Goal: Task Accomplishment & Management: Use online tool/utility

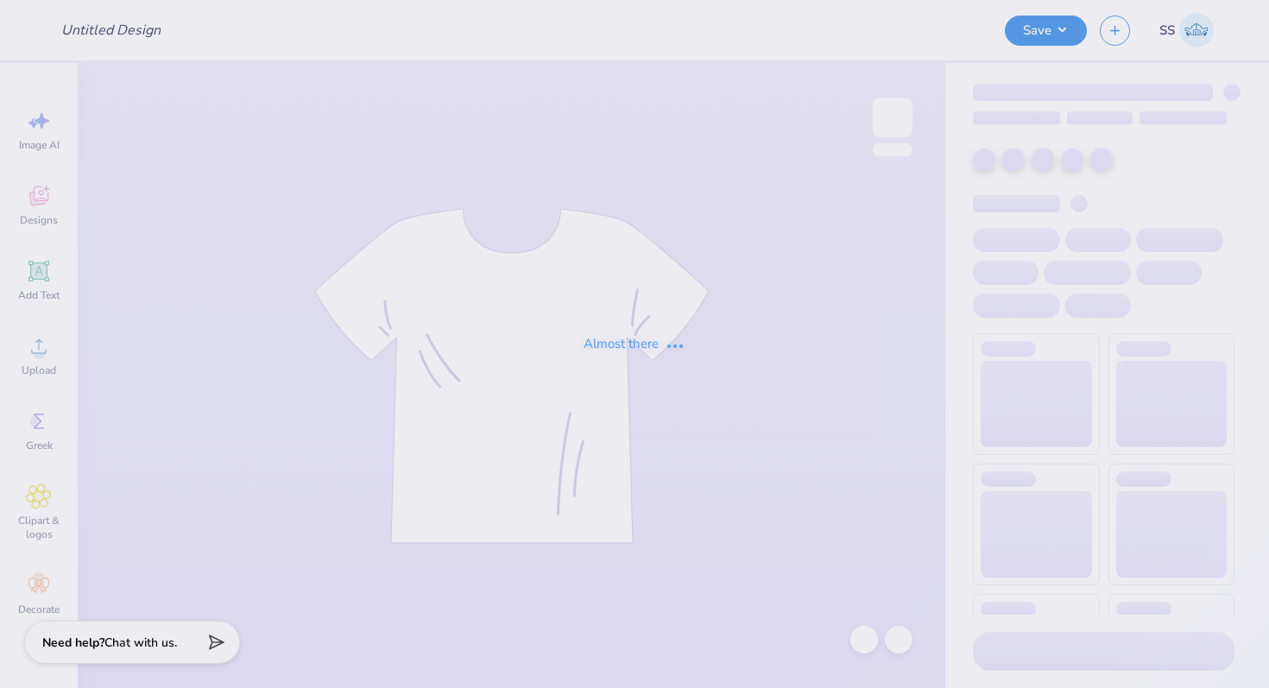
type input "Shirts for Dance Club!"
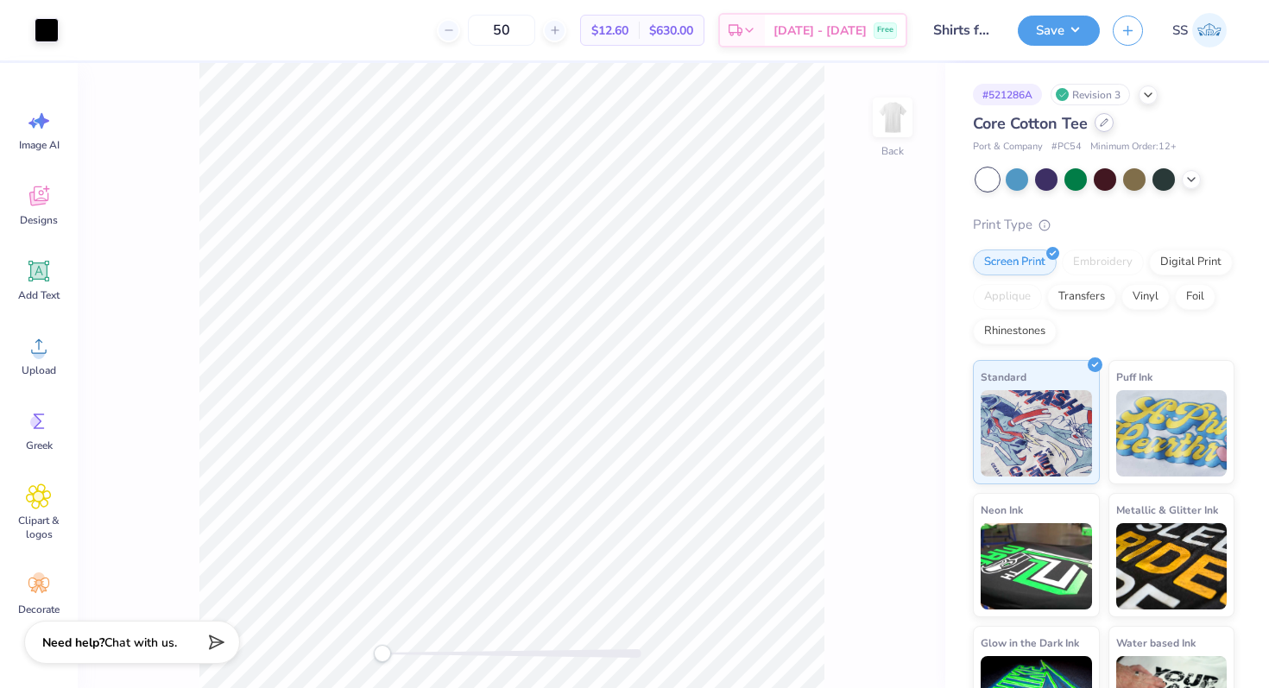
click at [1099, 123] on div at bounding box center [1103, 122] width 19 height 19
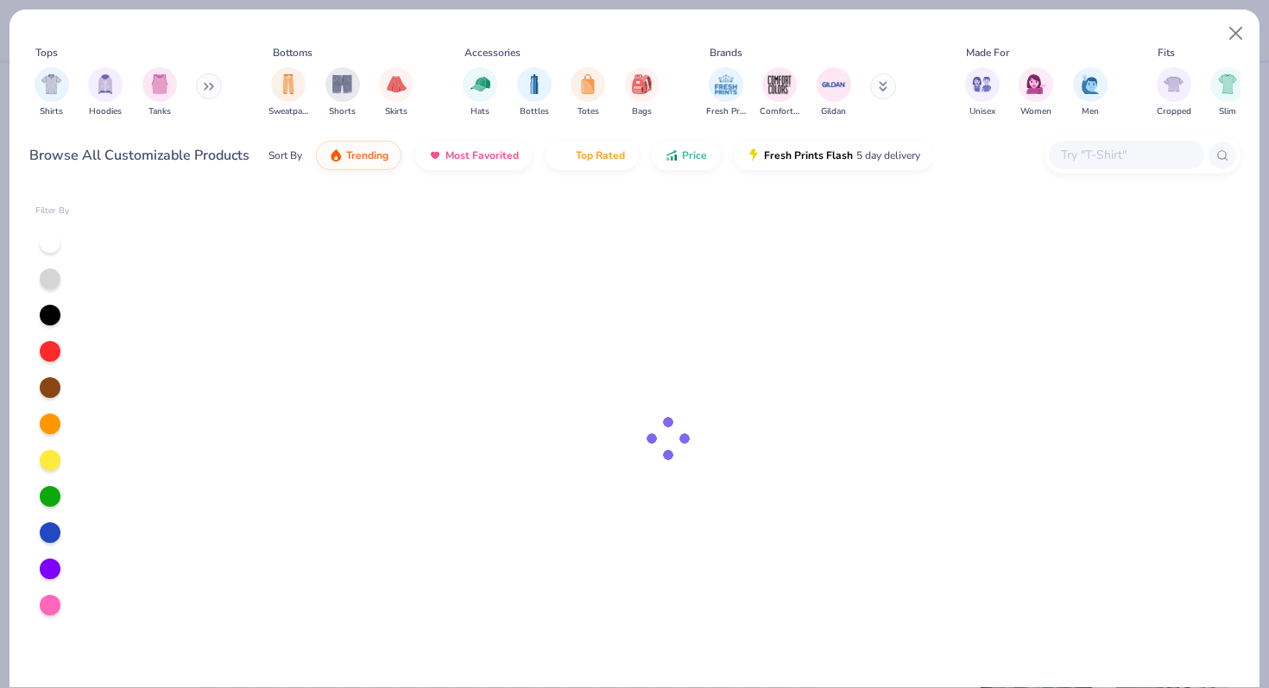
click at [1093, 161] on input "text" at bounding box center [1125, 155] width 133 height 20
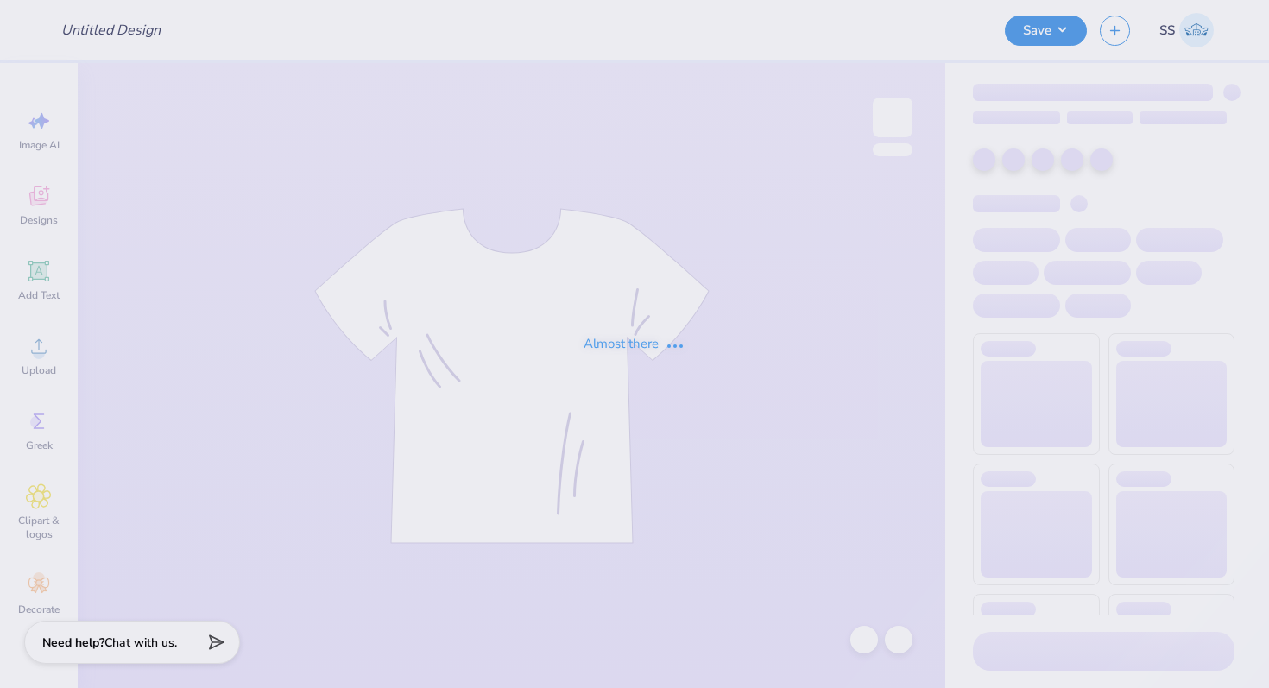
type input "mock neck lax"
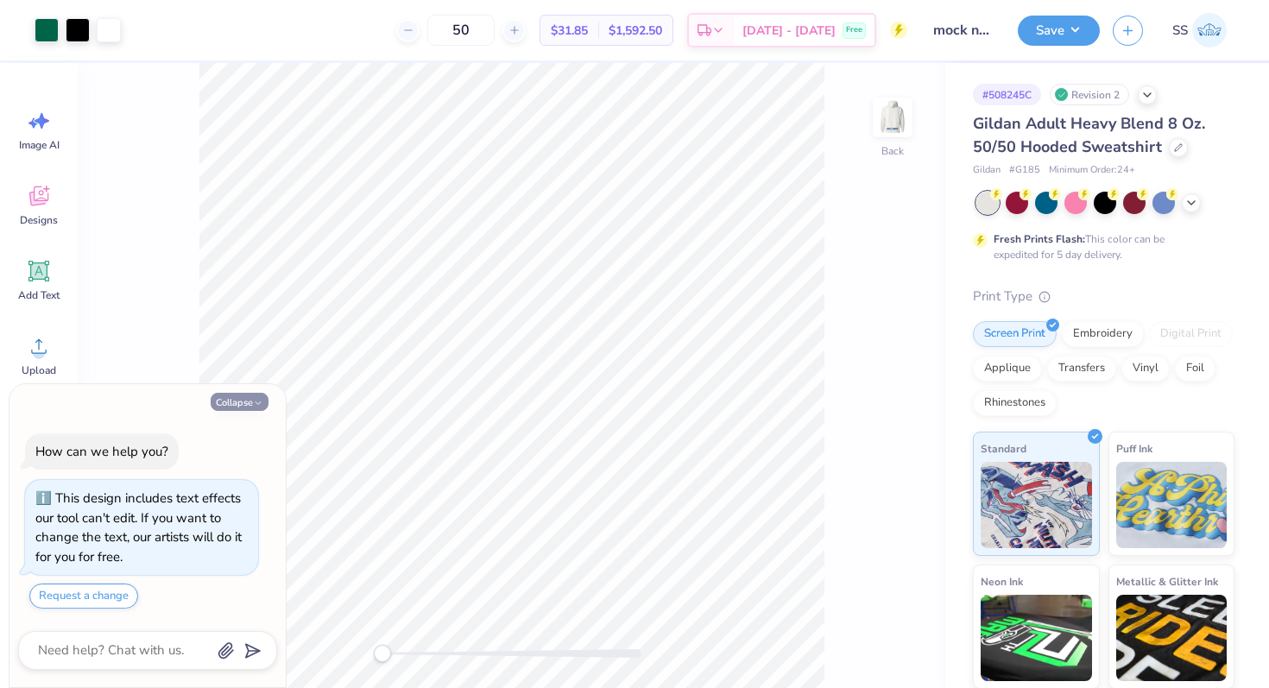
click at [258, 396] on button "Collapse" at bounding box center [240, 402] width 58 height 18
type textarea "x"
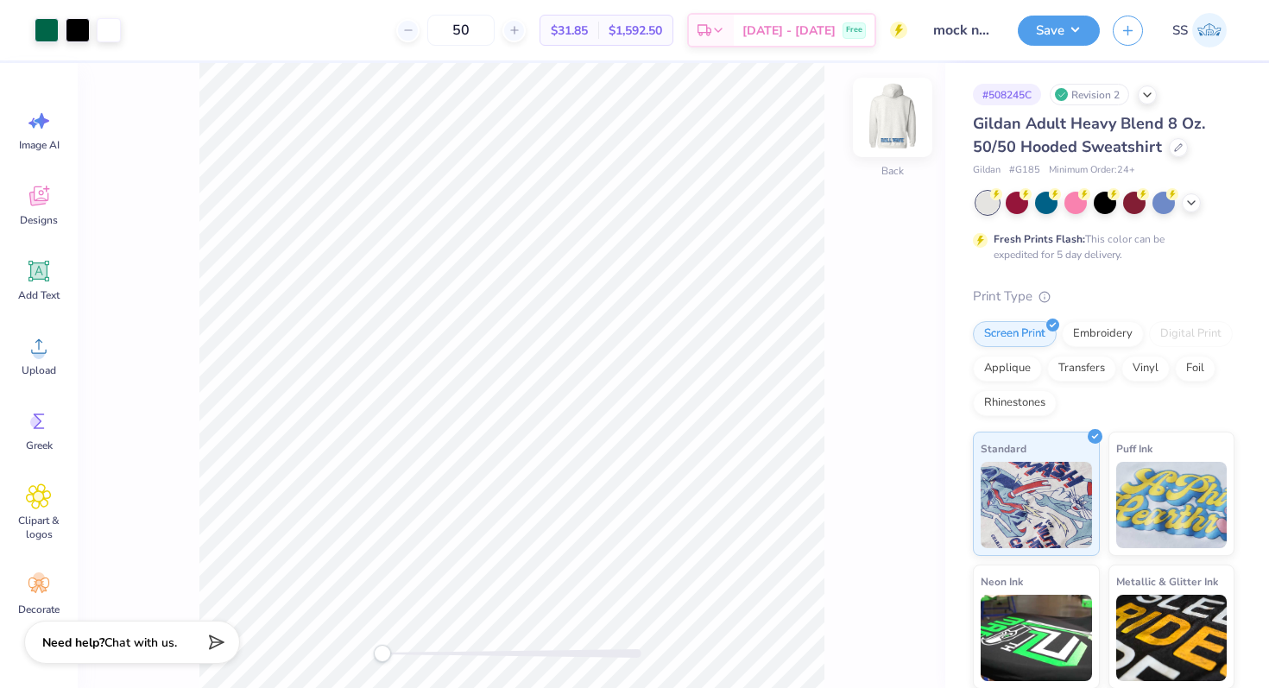
click at [890, 117] on img at bounding box center [892, 117] width 69 height 69
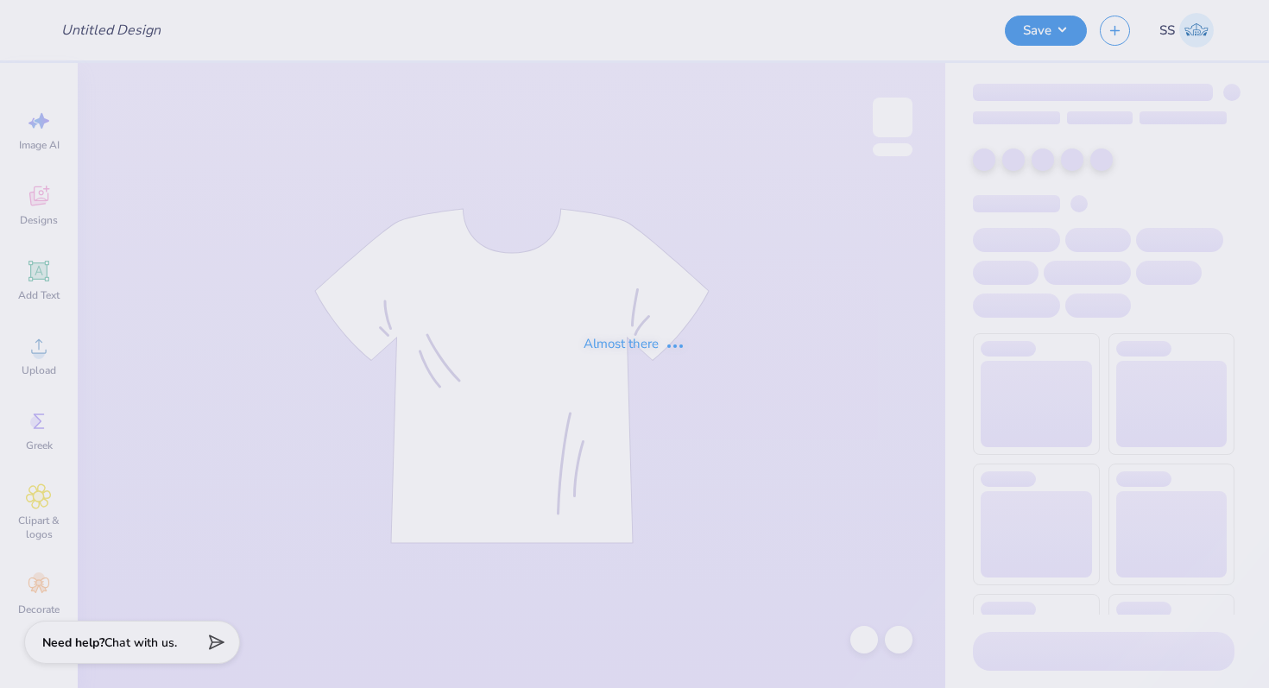
type input "mock neck lax"
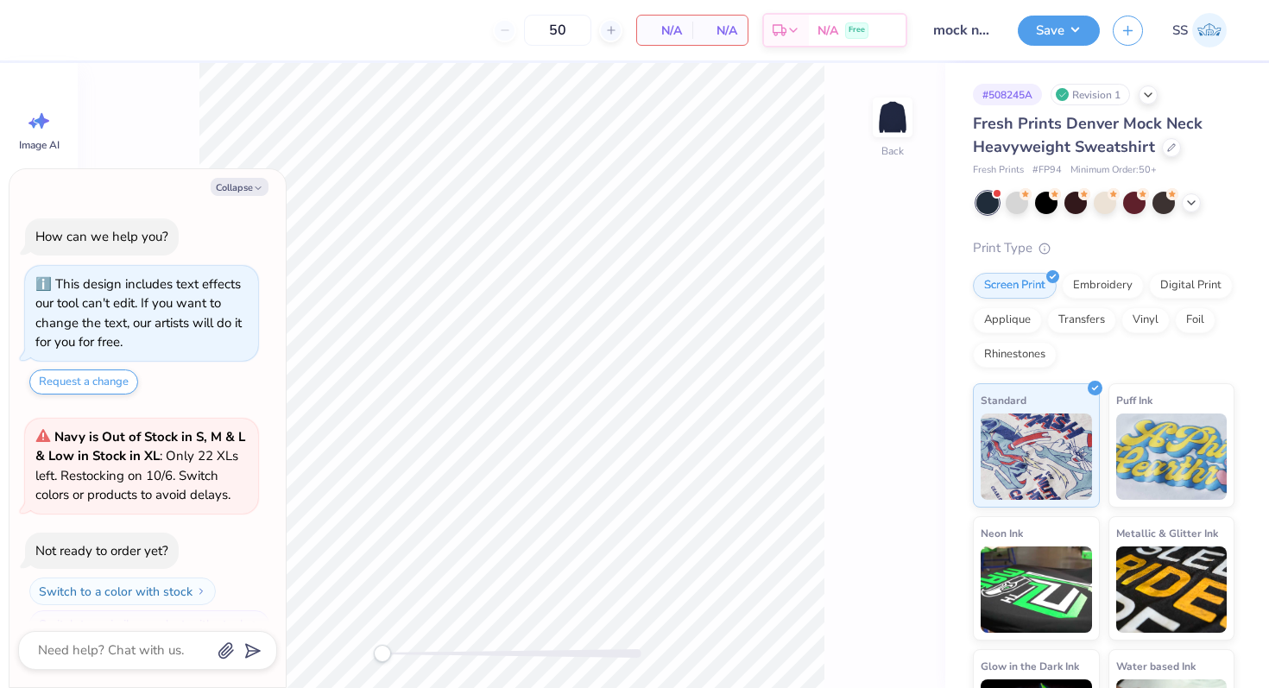
scroll to position [29, 0]
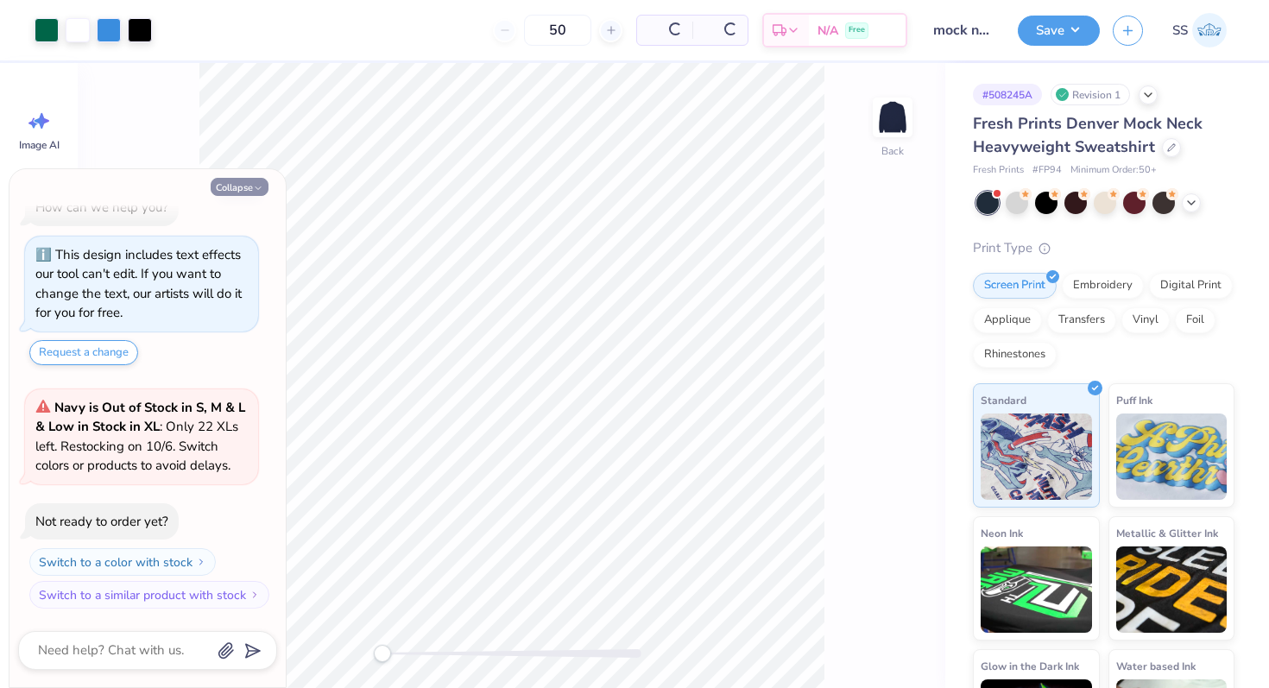
click at [247, 192] on button "Collapse" at bounding box center [240, 187] width 58 height 18
type textarea "x"
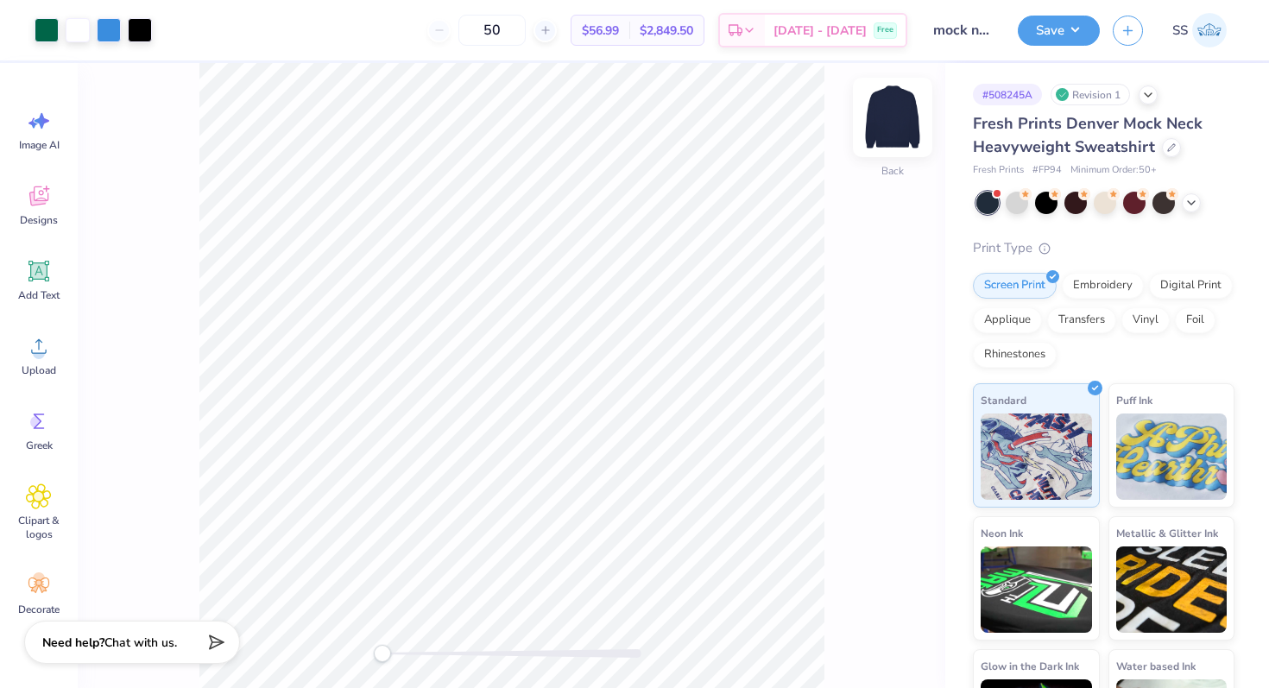
click at [898, 110] on img at bounding box center [892, 117] width 69 height 69
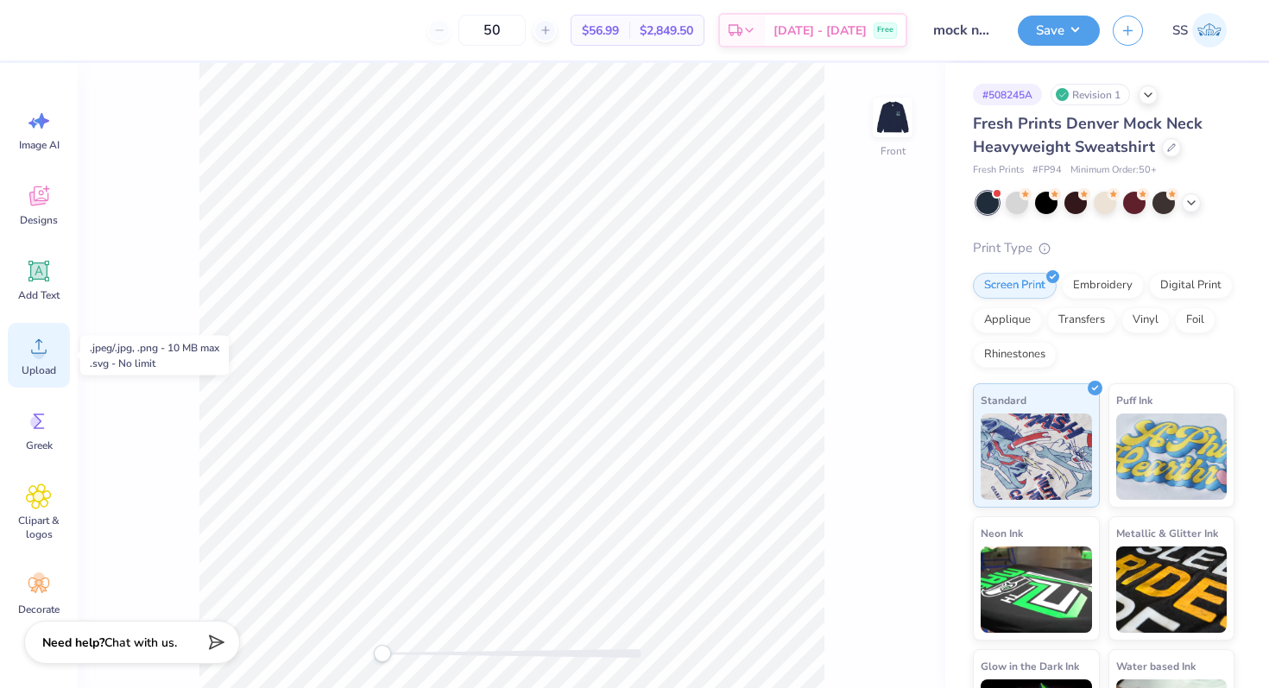
click at [39, 362] on div "Upload" at bounding box center [39, 355] width 62 height 65
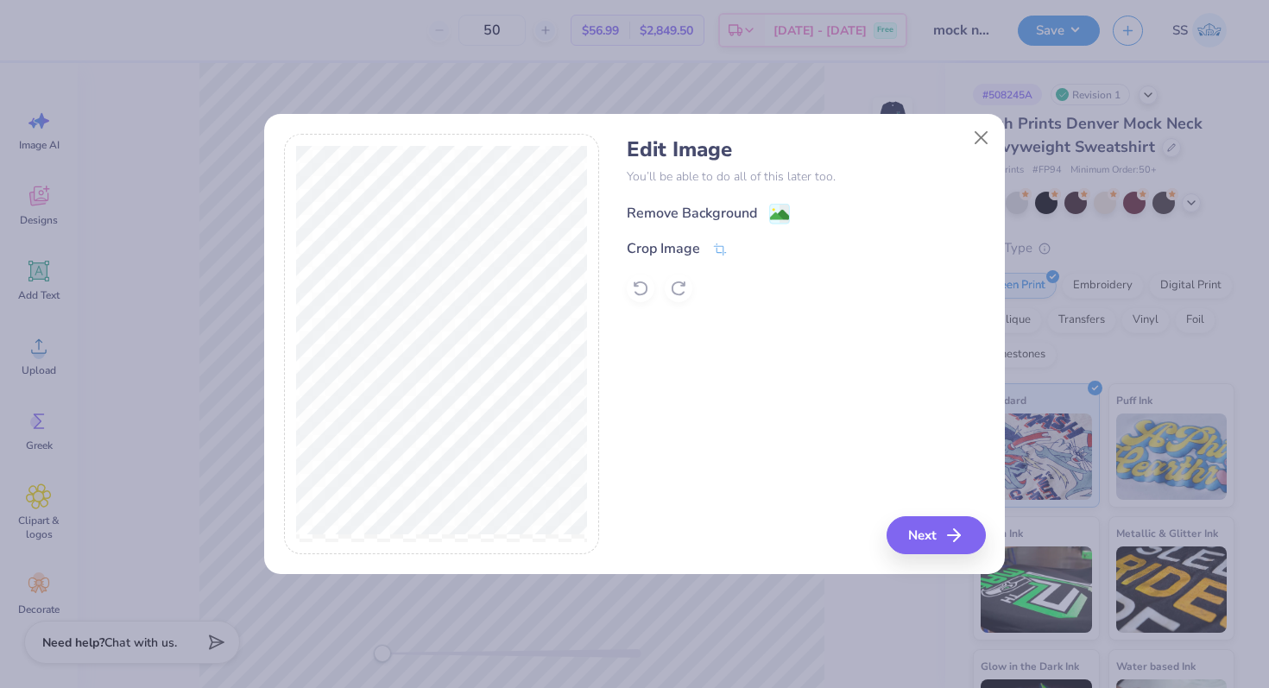
click at [763, 203] on div "Remove Background" at bounding box center [708, 214] width 163 height 22
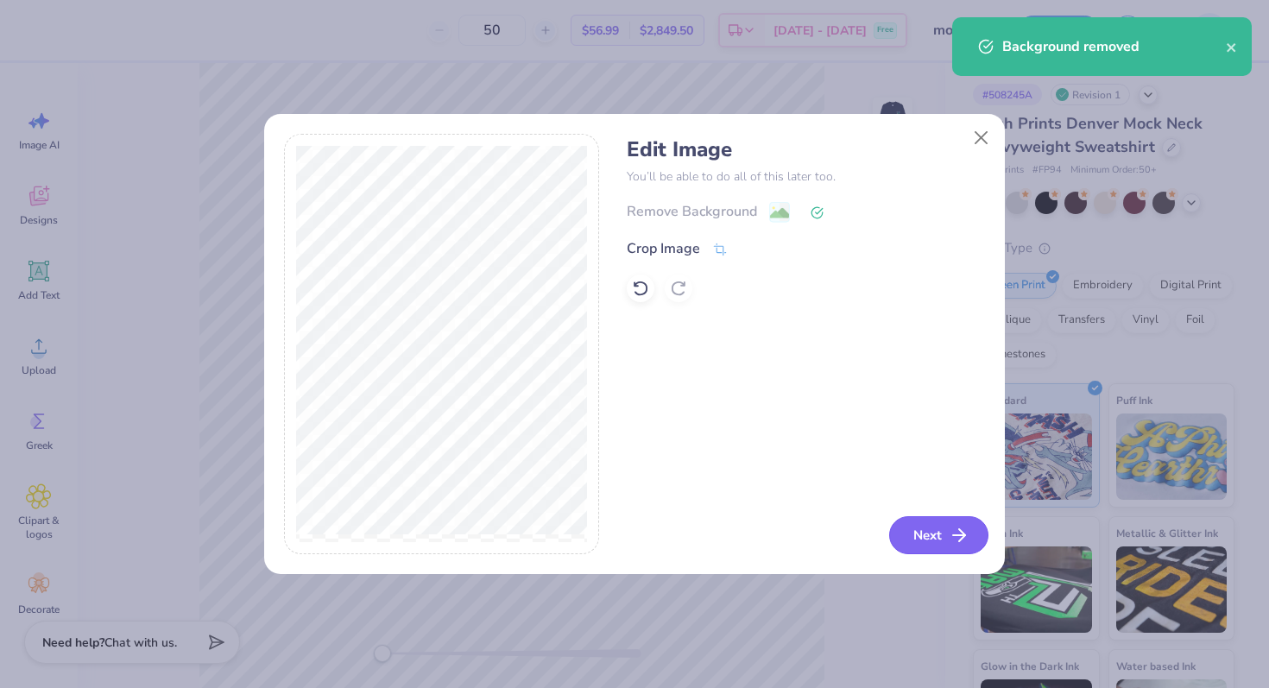
click at [924, 535] on button "Next" at bounding box center [938, 535] width 99 height 38
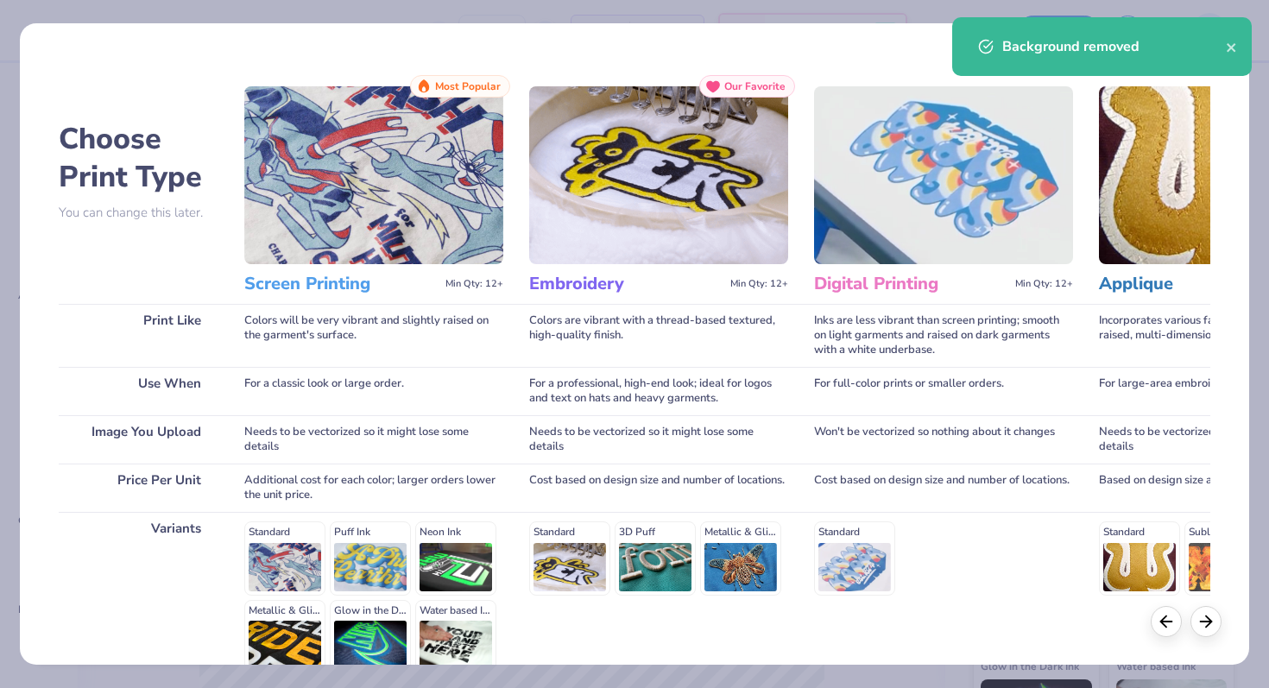
scroll to position [173, 0]
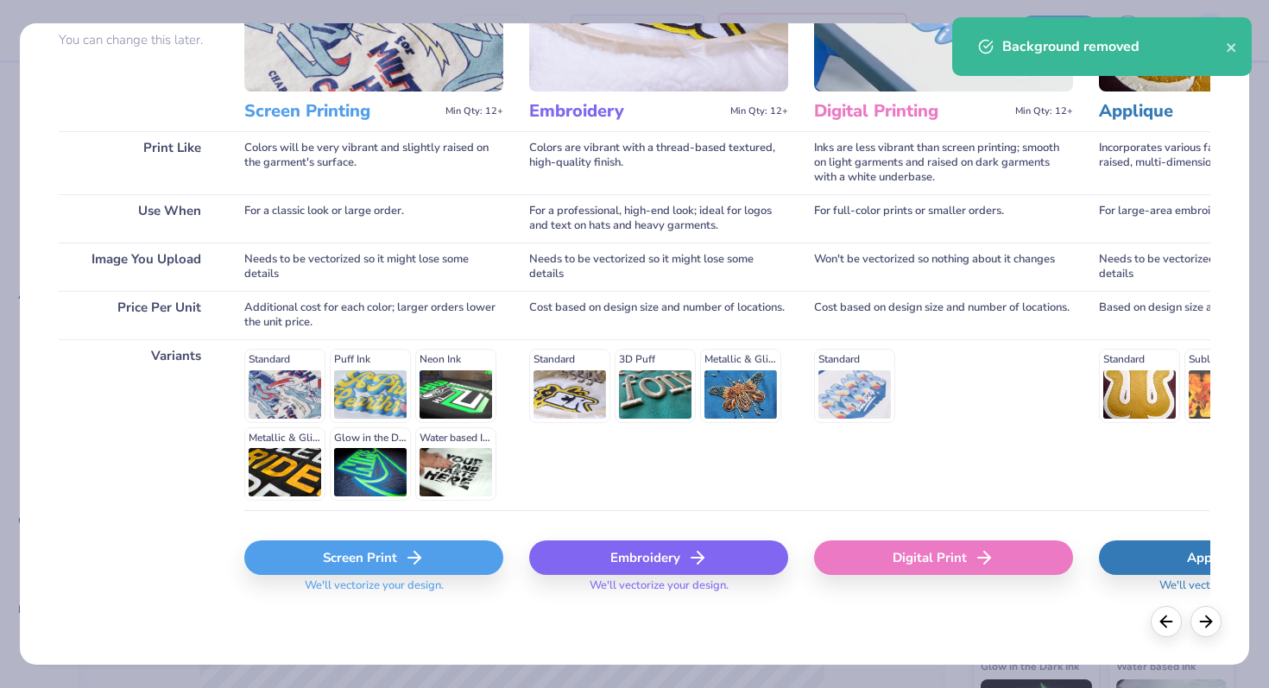
click at [426, 553] on div "Screen Print" at bounding box center [373, 557] width 259 height 35
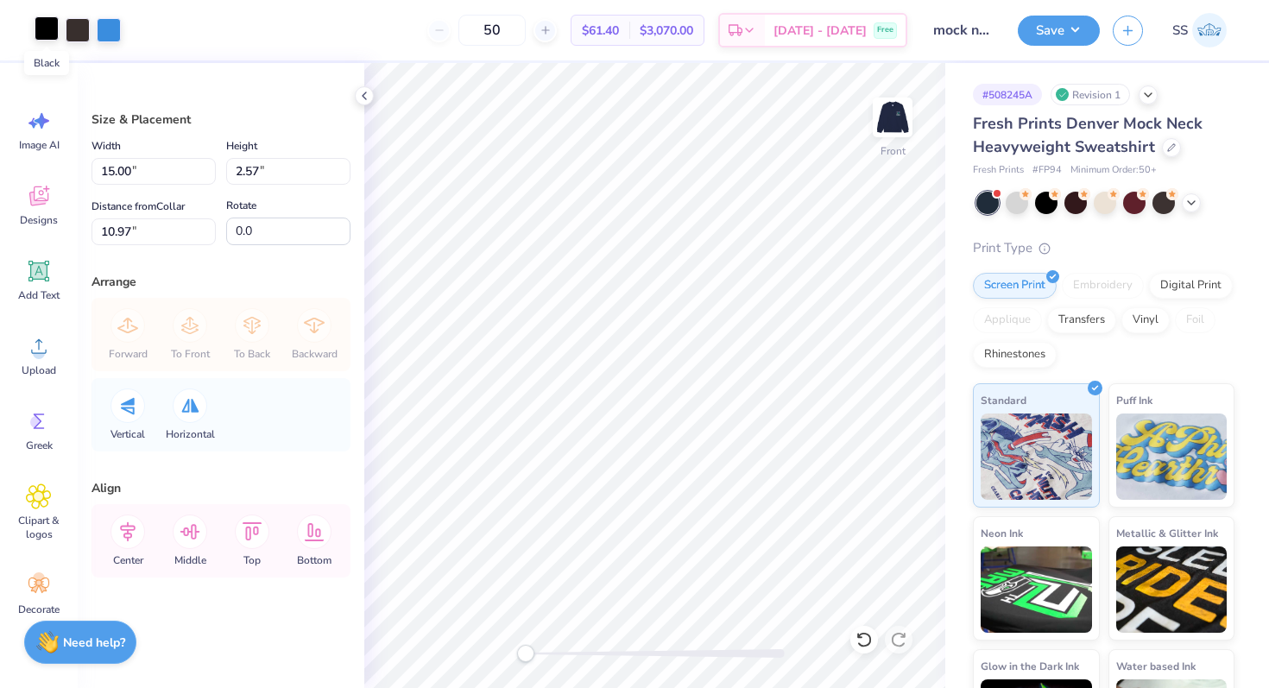
click at [43, 35] on div at bounding box center [47, 28] width 24 height 24
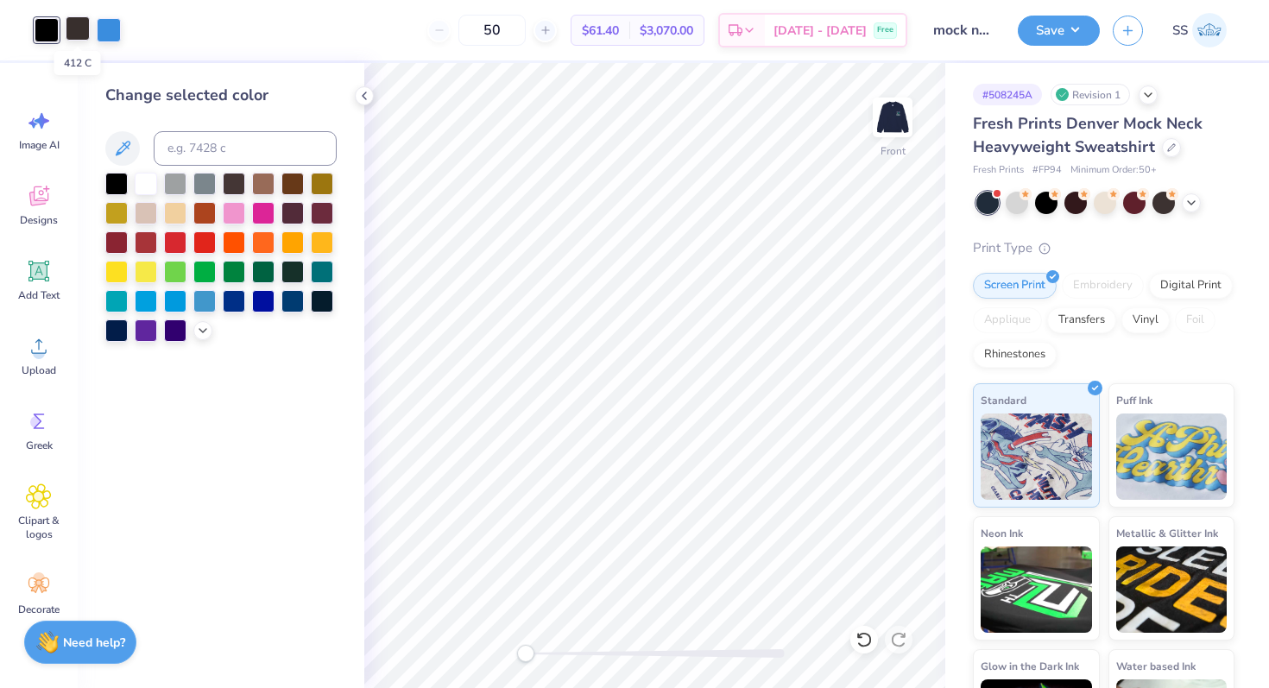
click at [79, 36] on div at bounding box center [78, 28] width 24 height 24
click at [110, 181] on div at bounding box center [116, 182] width 22 height 22
click at [358, 93] on icon at bounding box center [364, 96] width 14 height 14
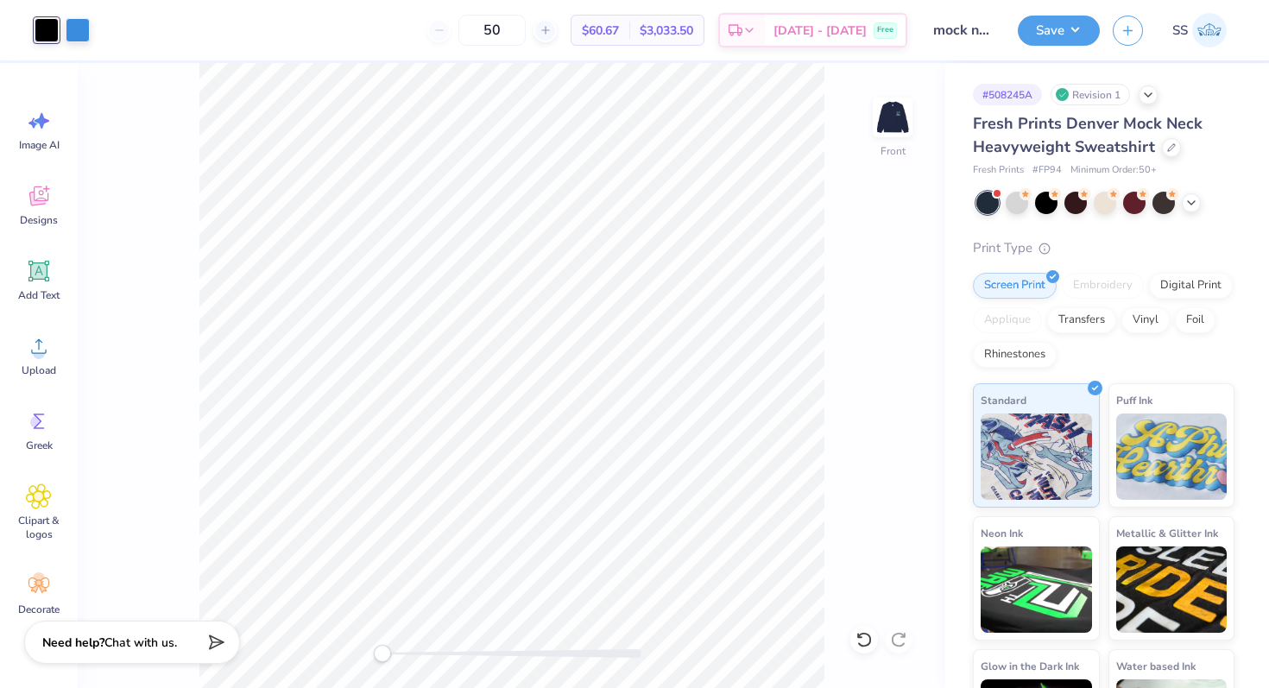
click at [841, 394] on div "Front" at bounding box center [511, 375] width 867 height 625
click at [1064, 33] on button "Save" at bounding box center [1059, 28] width 82 height 30
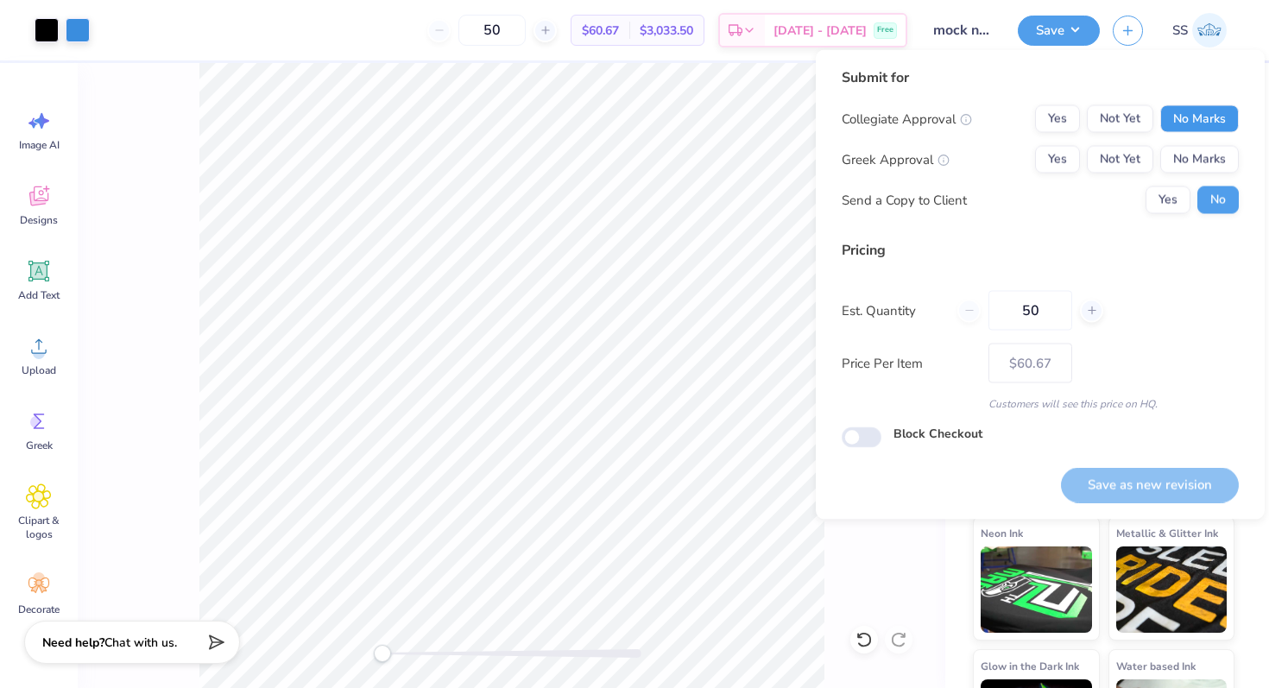
click at [1173, 117] on button "No Marks" at bounding box center [1199, 119] width 79 height 28
click at [1178, 153] on button "No Marks" at bounding box center [1199, 160] width 79 height 28
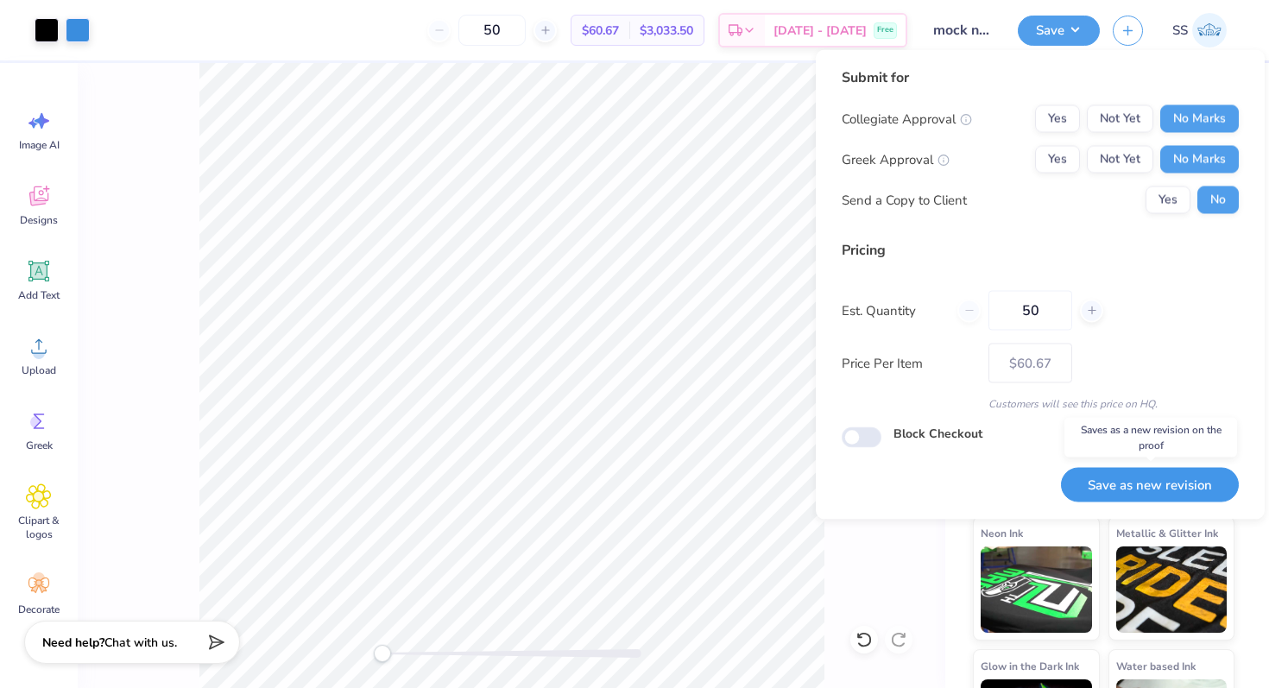
click at [1157, 482] on button "Save as new revision" at bounding box center [1150, 484] width 178 height 35
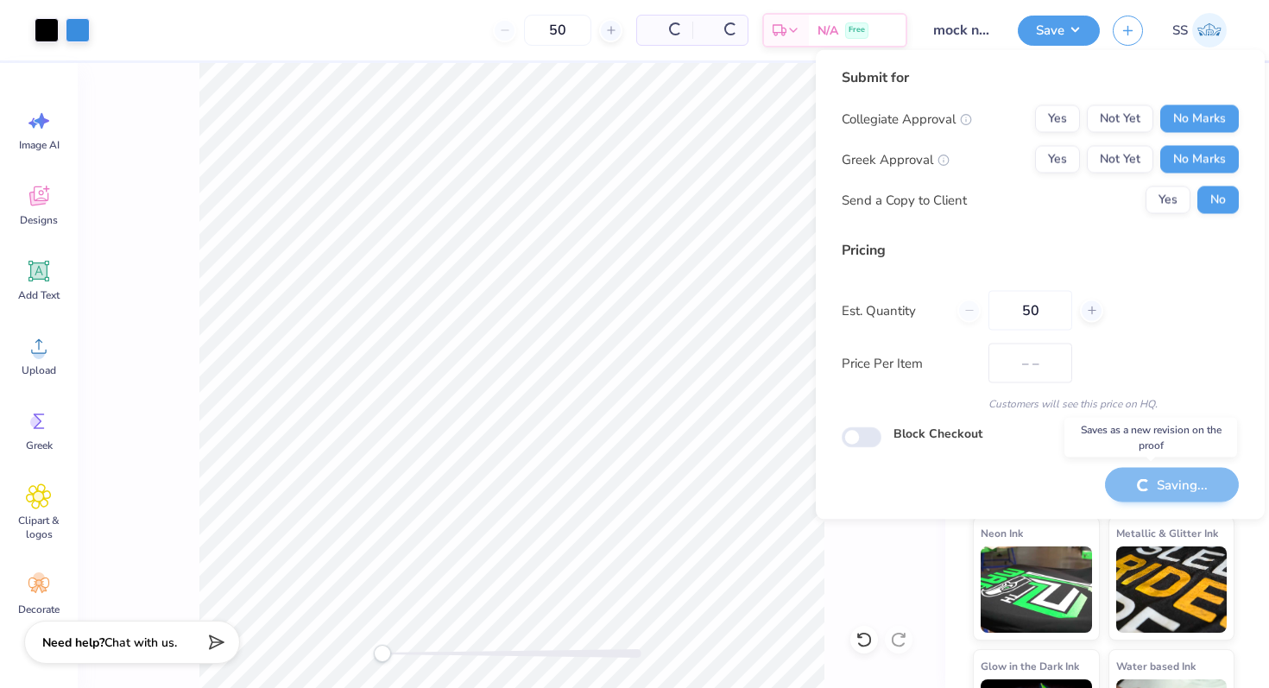
type input "$60.67"
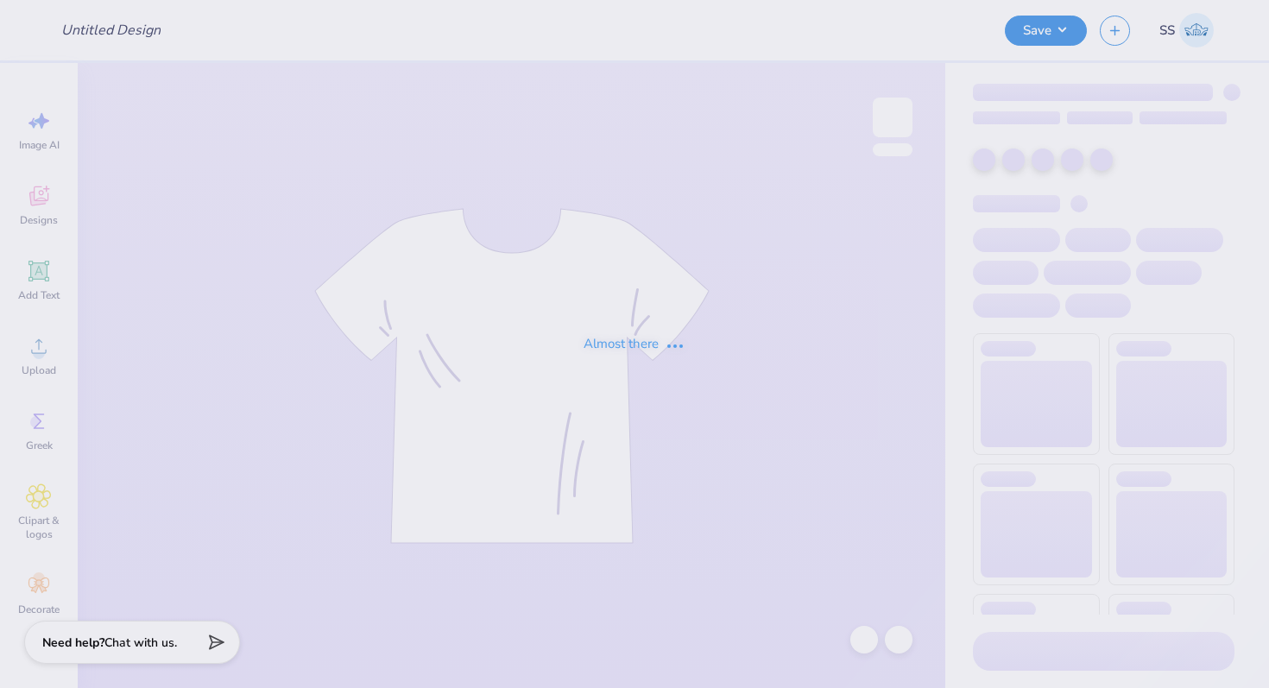
type input "Merch for Tri Delta"
